Goal: Information Seeking & Learning: Find specific fact

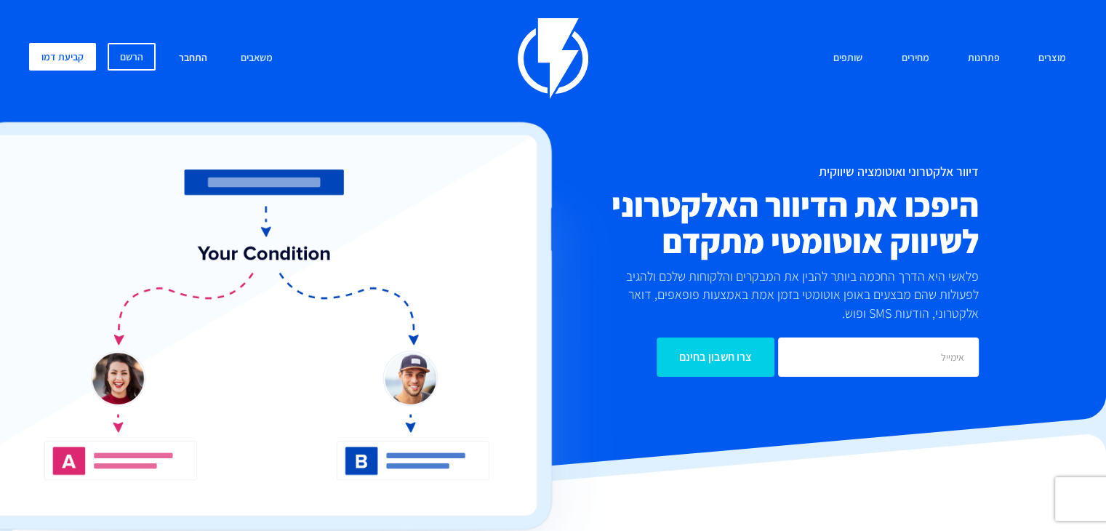
click at [190, 52] on link "התחבר" at bounding box center [193, 58] width 50 height 31
click at [241, 164] on span "מרכז תמיכה לימדו לנצל את מלוא היכולת של [PERSON_NAME]" at bounding box center [155, 170] width 190 height 34
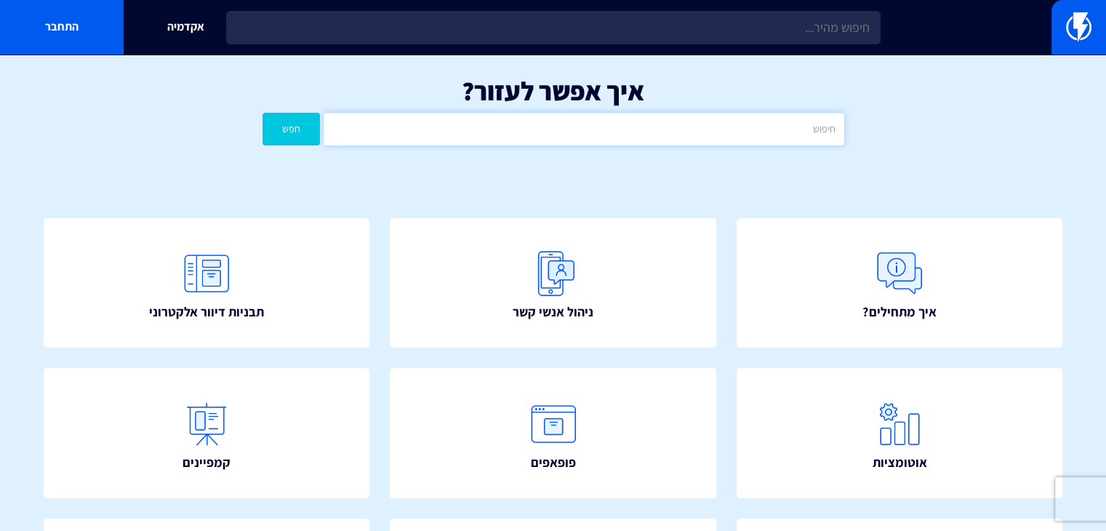
click at [561, 128] on input "text" at bounding box center [583, 129] width 520 height 33
type input "וואצאפ"
click at [294, 132] on button "חפש" at bounding box center [291, 129] width 58 height 33
click at [651, 132] on input "וואצאפ" at bounding box center [583, 129] width 520 height 33
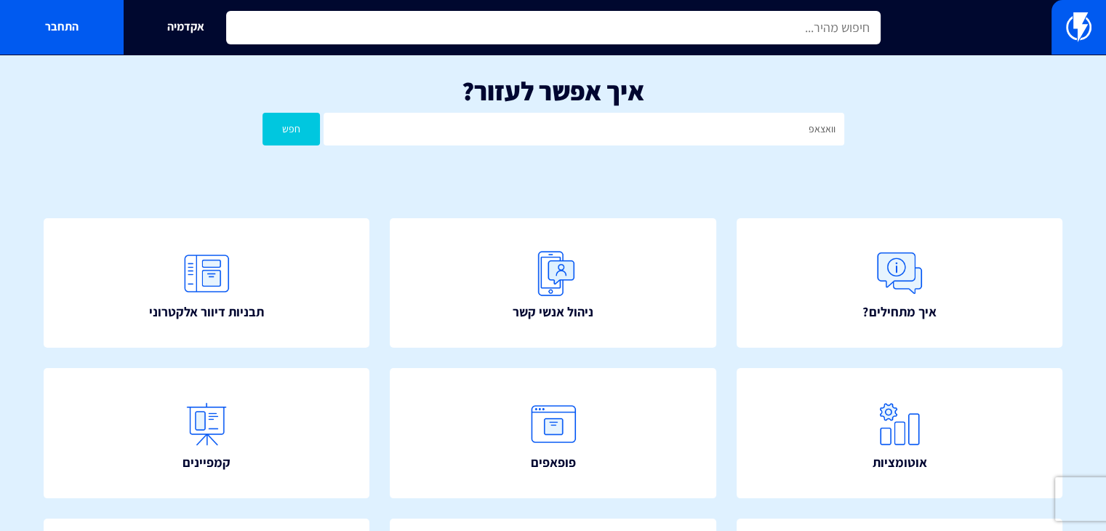
drag, startPoint x: 653, startPoint y: 130, endPoint x: 750, endPoint y: 38, distance: 134.2
click at [750, 38] on input "text" at bounding box center [553, 27] width 654 height 33
paste input "WhatsApp"
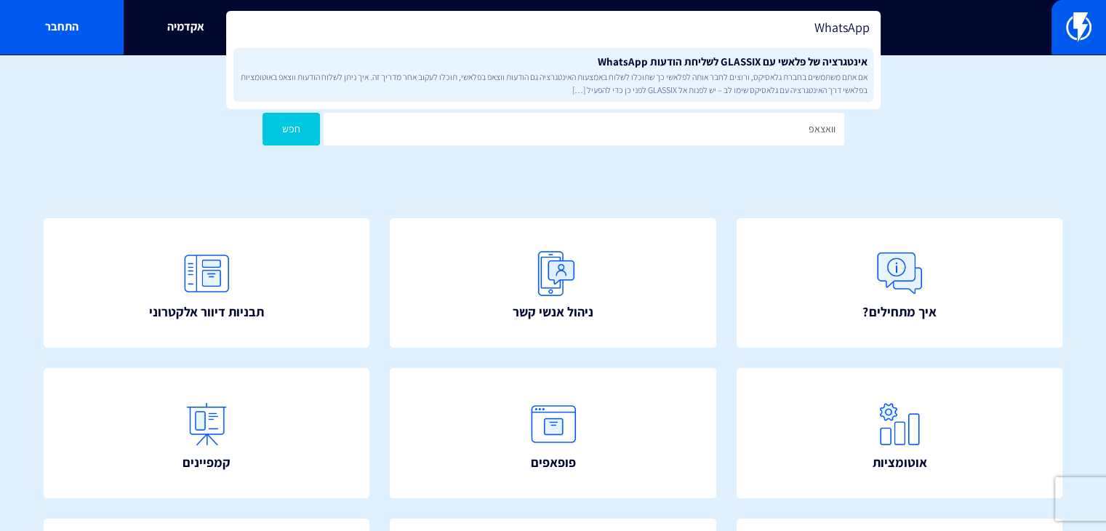
type input "WhatsApp"
click at [795, 77] on span "אם אתם משתמשים בחברת גלאסיקס, ורוצים לחבר אותה לפלאשי כך שתוכלו לשלוח באמצעות ה…" at bounding box center [553, 83] width 628 height 25
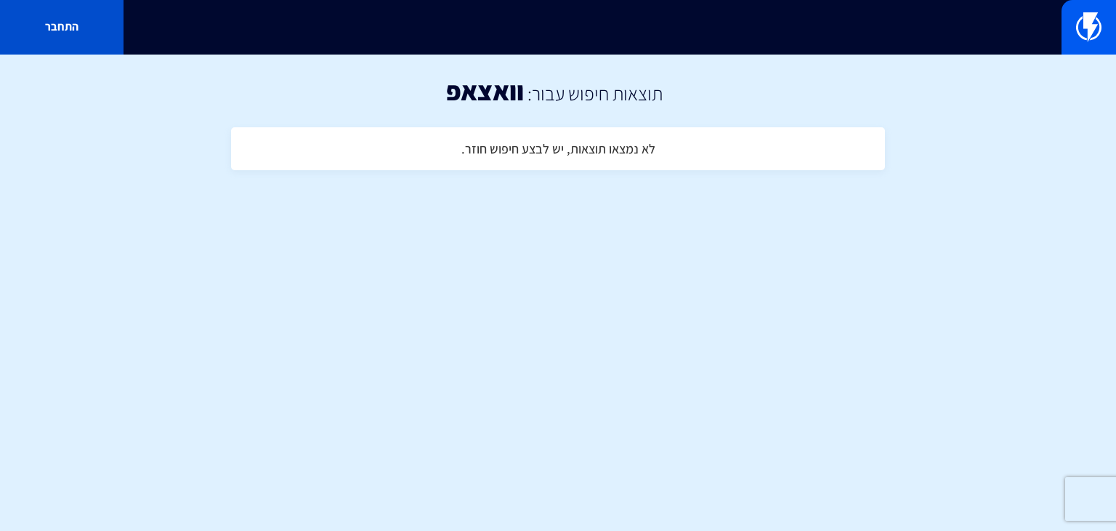
click at [48, 20] on link "התחבר" at bounding box center [62, 27] width 124 height 55
